Goal: Navigation & Orientation: Find specific page/section

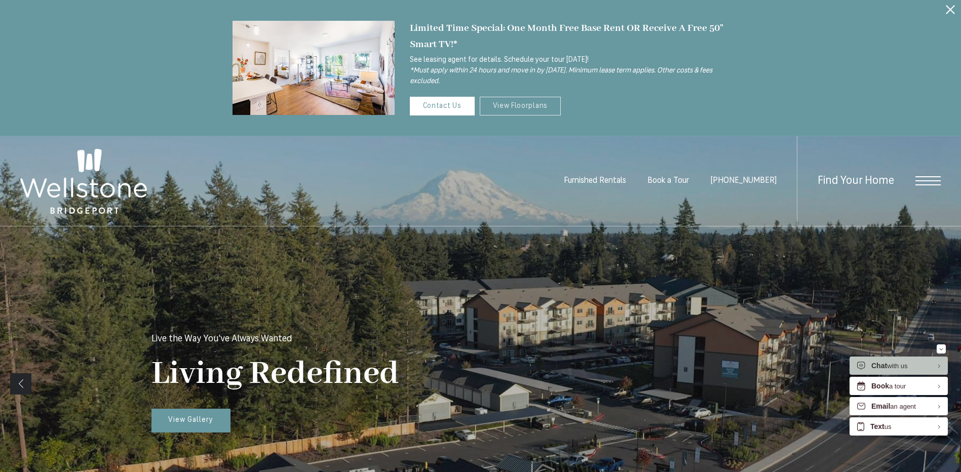
click at [510, 99] on link "View Floorplans" at bounding box center [521, 106] width 82 height 19
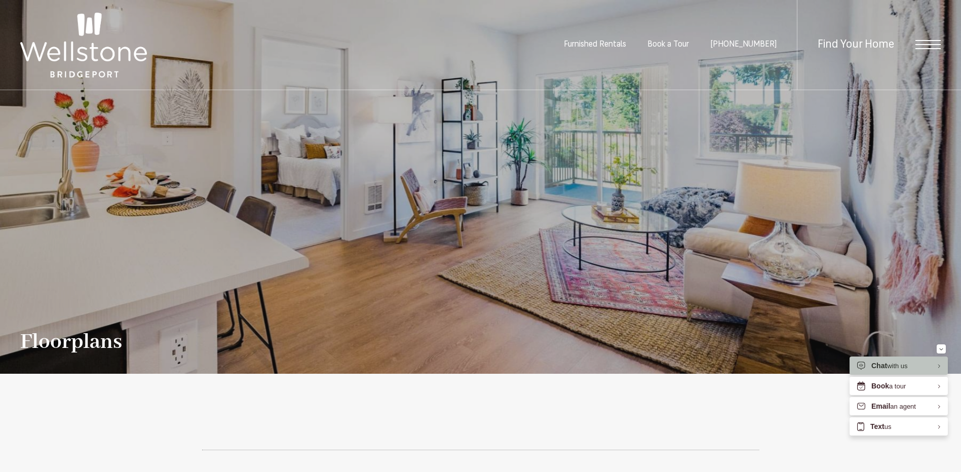
click at [93, 60] on img at bounding box center [83, 45] width 127 height 65
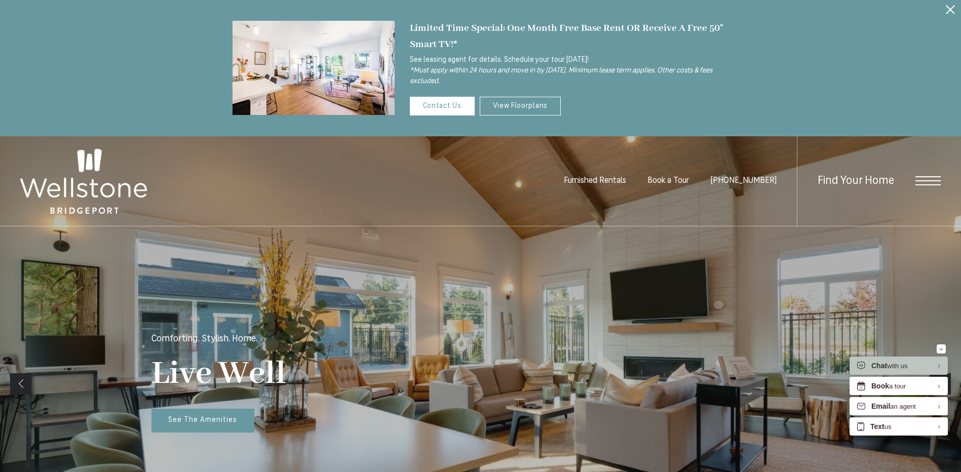
click at [923, 103] on div "Limited Time Special: One Month Free Base Rent OR Receive A Free 50” Smart TV!*…" at bounding box center [480, 68] width 961 height 136
